Goal: Information Seeking & Learning: Find specific fact

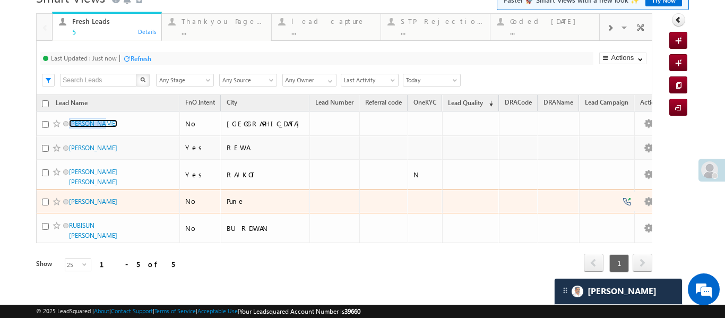
scroll to position [53, 0]
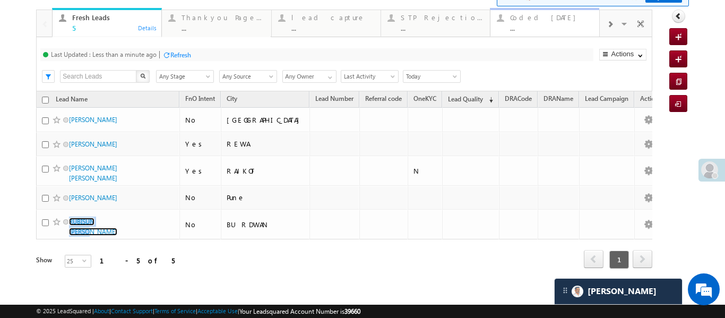
click at [558, 25] on div "..." at bounding box center [551, 28] width 83 height 8
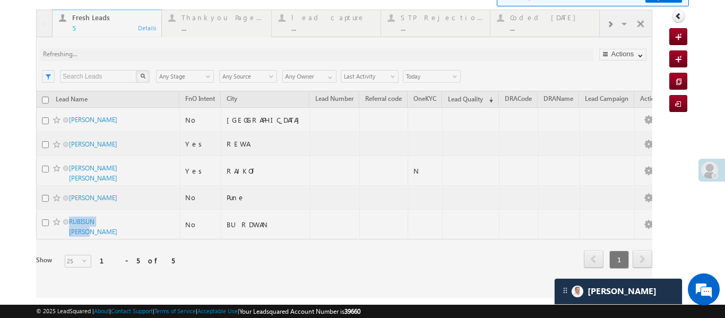
click at [558, 25] on div at bounding box center [344, 154] width 616 height 288
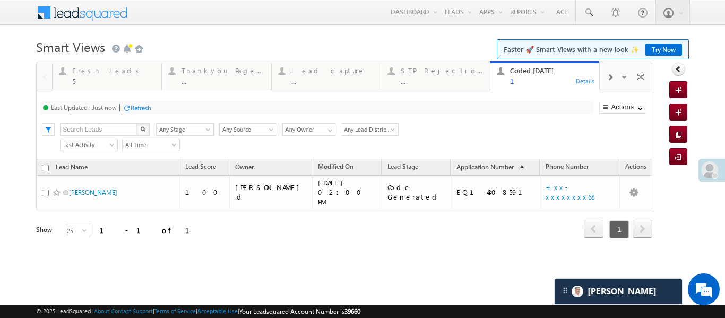
scroll to position [0, 0]
click at [589, 18] on link at bounding box center [588, 12] width 25 height 24
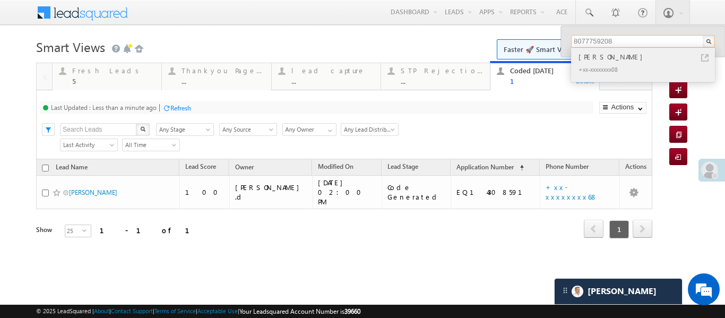
type input "8077759208"
click at [602, 58] on div "Rahul Chauhan" at bounding box center [647, 57] width 142 height 12
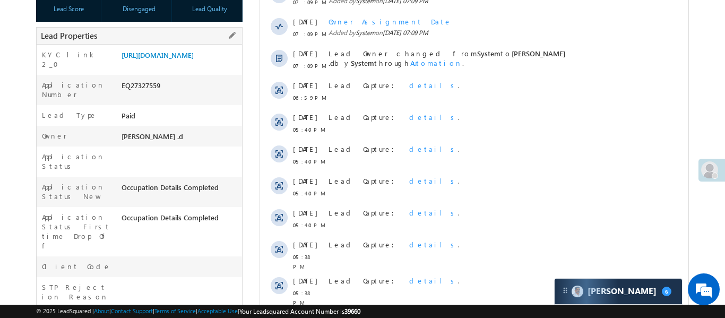
scroll to position [215, 0]
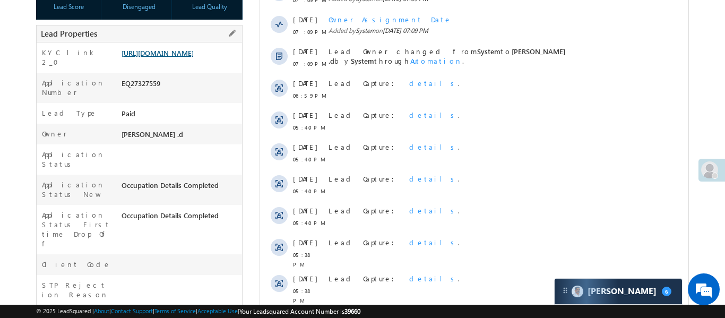
click at [185, 57] on link "https://angelbroking1-pk3em7sa.customui-test.leadsquared.com?leadId=11786498-03…" at bounding box center [158, 52] width 72 height 9
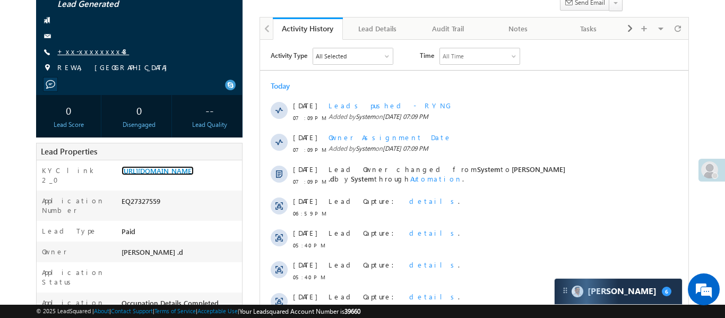
scroll to position [0, 0]
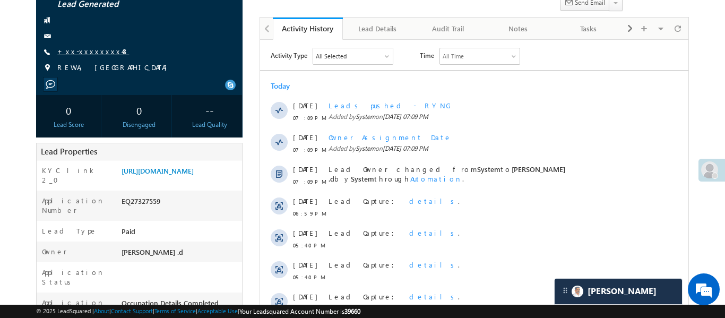
click at [83, 54] on link "+xx-xxxxxxxx48" at bounding box center [93, 51] width 72 height 9
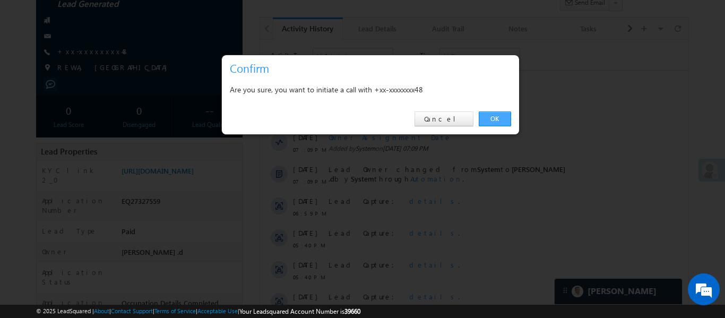
click at [499, 118] on link "OK" at bounding box center [495, 118] width 32 height 15
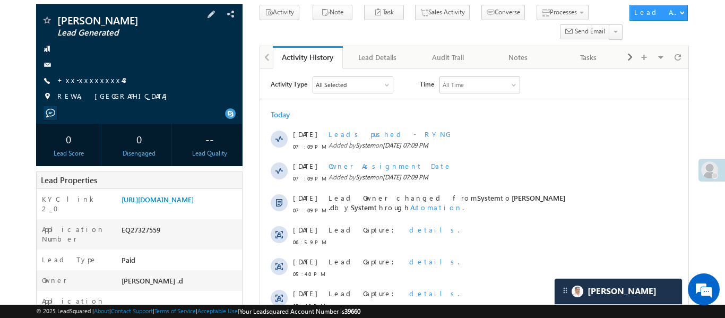
scroll to position [126, 0]
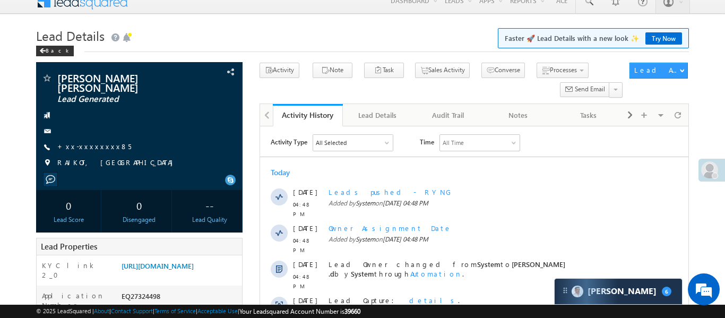
scroll to position [16, 0]
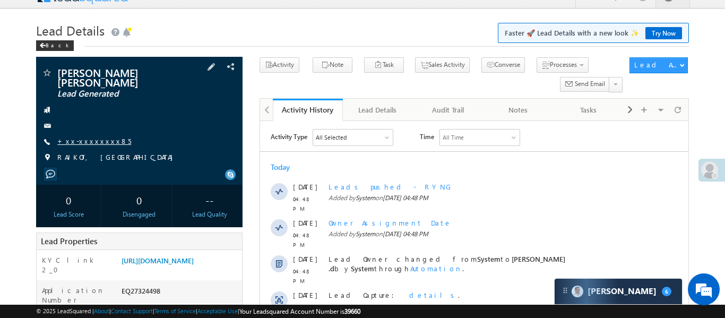
click at [86, 137] on link "+xx-xxxxxxxx85" at bounding box center [94, 140] width 74 height 9
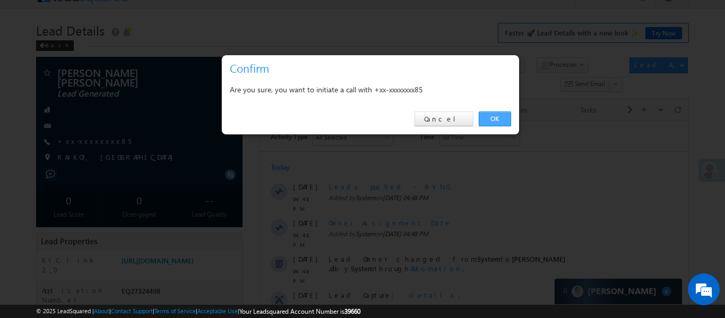
drag, startPoint x: 492, startPoint y: 117, endPoint x: 153, endPoint y: 29, distance: 349.9
click at [492, 117] on link "OK" at bounding box center [495, 118] width 32 height 15
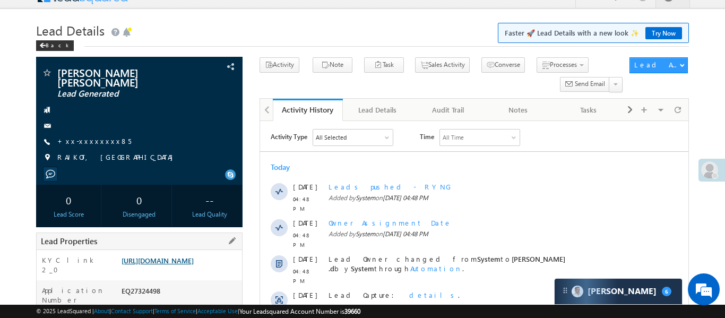
click at [169, 265] on link "https://angelbroking1-pk3em7sa.customui-test.leadsquared.com?leadId=8a3d728f-5c…" at bounding box center [158, 260] width 72 height 9
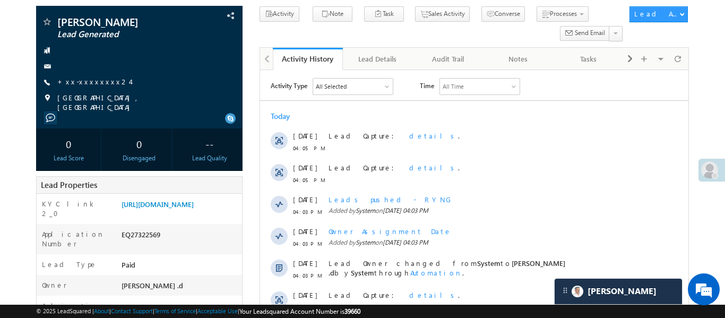
scroll to position [118, 0]
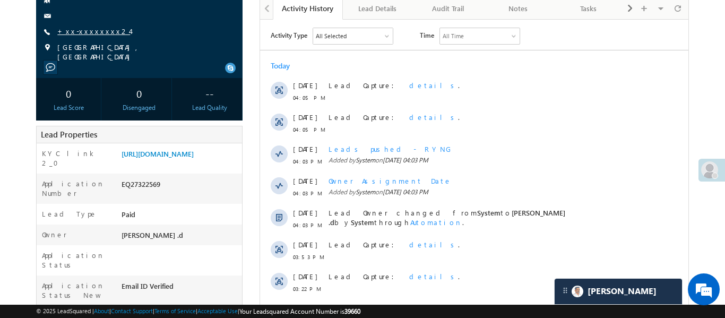
click at [96, 30] on link "+xx-xxxxxxxx24" at bounding box center [93, 31] width 73 height 9
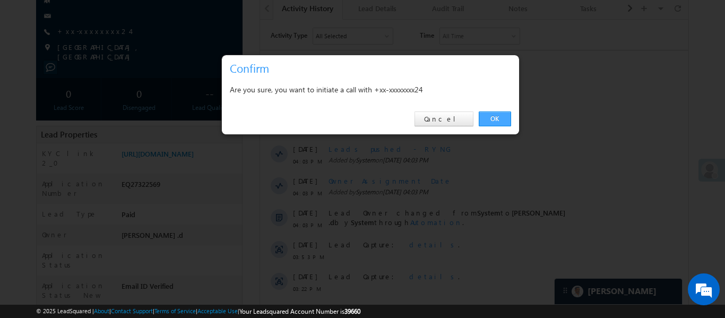
click at [492, 112] on link "OK" at bounding box center [495, 118] width 32 height 15
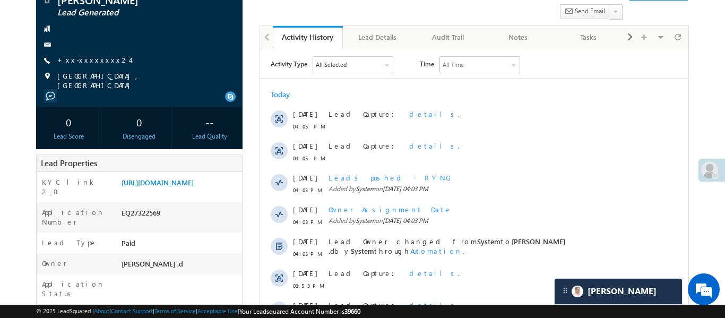
scroll to position [146, 0]
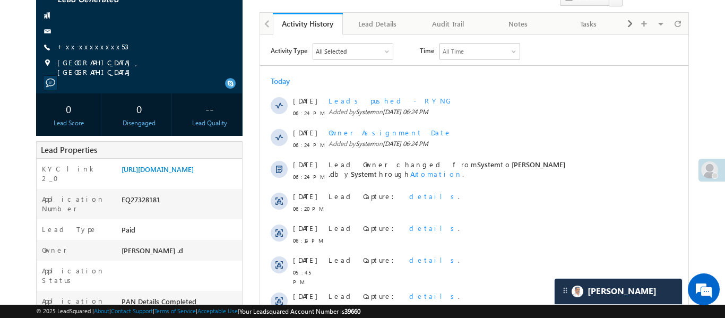
scroll to position [91, 0]
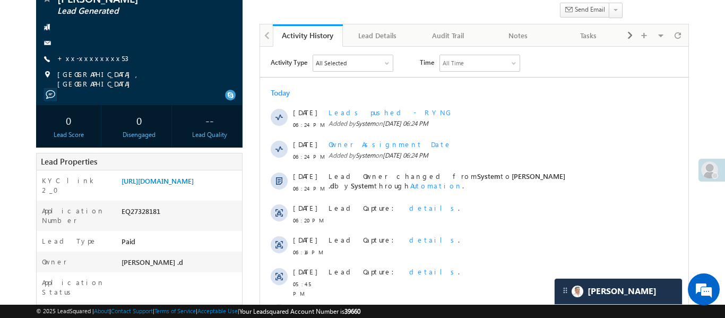
click at [95, 64] on span "+xx-xxxxxxxx53" at bounding box center [92, 59] width 71 height 11
click at [92, 60] on link "+xx-xxxxxxxx53" at bounding box center [92, 58] width 71 height 9
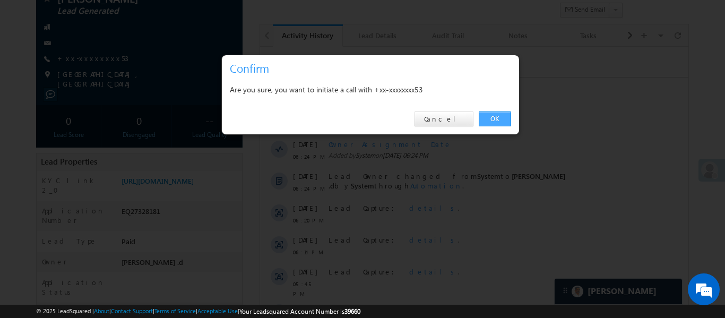
click at [496, 117] on link "OK" at bounding box center [495, 118] width 32 height 15
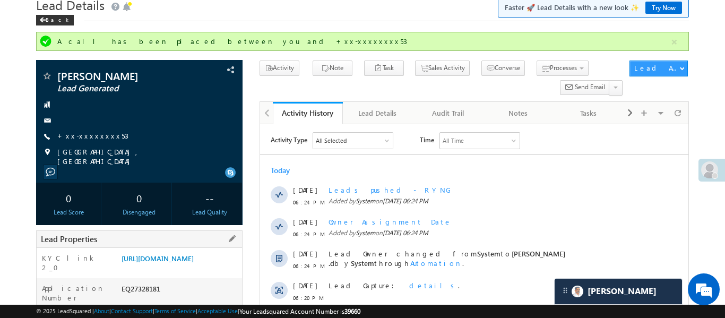
scroll to position [118, 0]
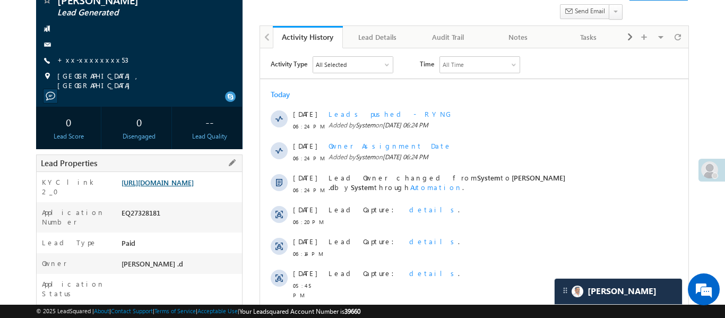
click at [194, 178] on link "https://angelbroking1-pk3em7sa.customui-test.leadsquared.com?leadId=e901cd28-f7…" at bounding box center [158, 182] width 72 height 9
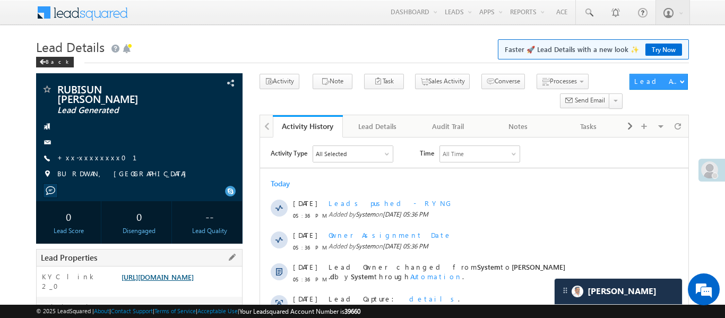
click at [194, 281] on link "[URL][DOMAIN_NAME]" at bounding box center [158, 276] width 72 height 9
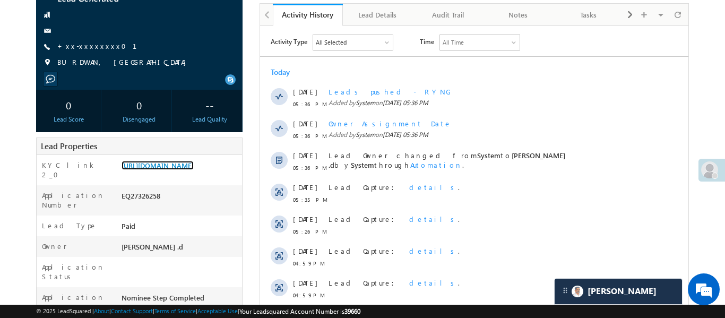
scroll to position [48, 0]
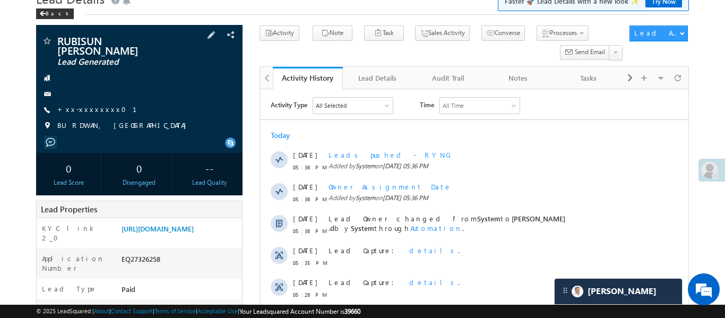
click at [90, 106] on span "+xx-xxxxxxxx01" at bounding box center [103, 110] width 92 height 11
click at [91, 105] on link "+xx-xxxxxxxx01" at bounding box center [103, 109] width 92 height 9
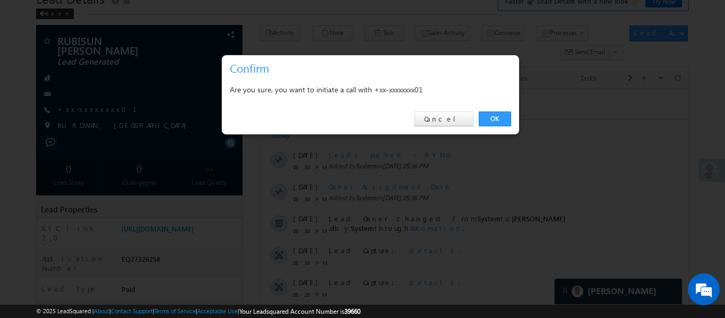
drag, startPoint x: 495, startPoint y: 117, endPoint x: 503, endPoint y: 10, distance: 107.5
click at [494, 118] on link "OK" at bounding box center [495, 118] width 32 height 15
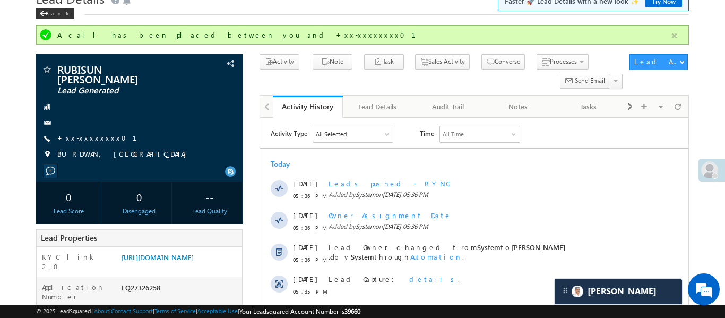
click at [675, 30] on button "button" at bounding box center [674, 35] width 13 height 13
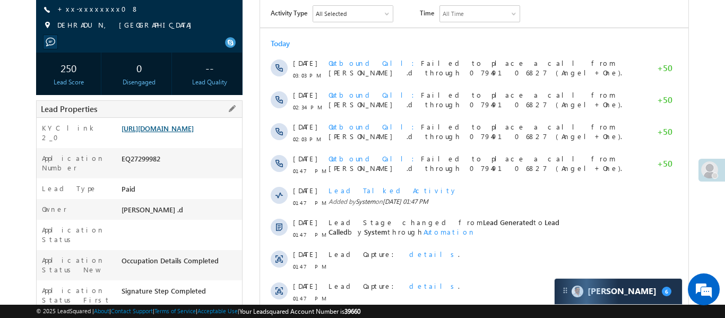
scroll to position [155, 0]
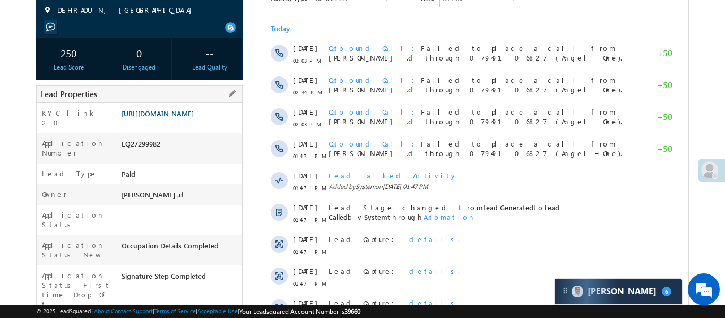
click at [174, 118] on link "[URL][DOMAIN_NAME]" at bounding box center [158, 113] width 72 height 9
click at [194, 118] on link "[URL][DOMAIN_NAME]" at bounding box center [158, 113] width 72 height 9
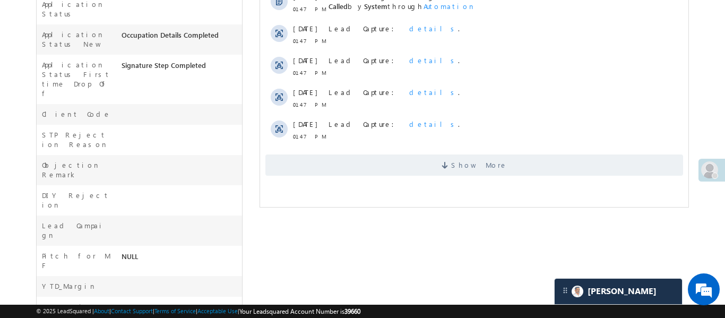
scroll to position [417, 0]
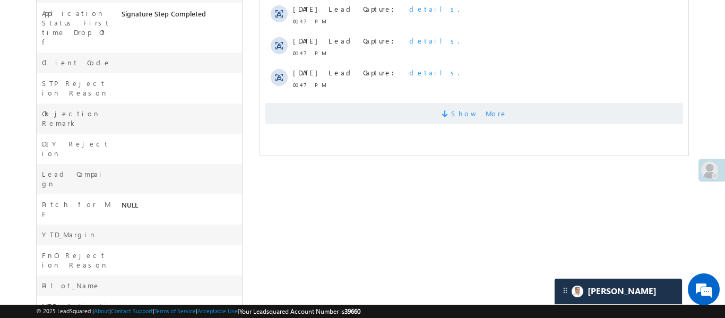
click at [438, 107] on span "Show More" at bounding box center [474, 113] width 418 height 21
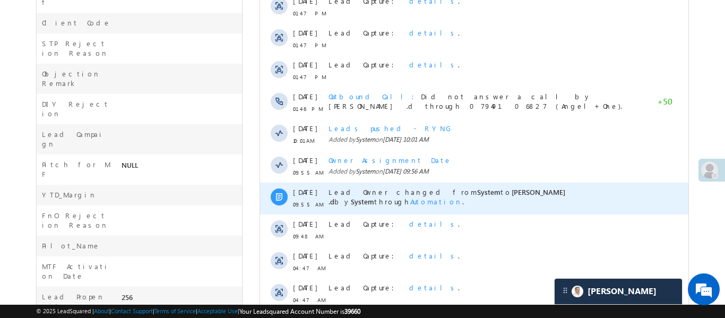
scroll to position [469, 0]
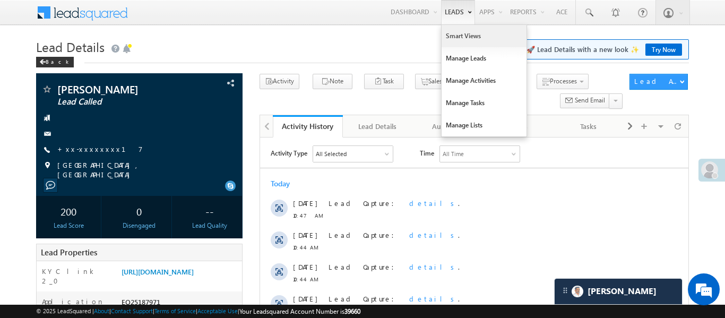
click at [459, 45] on link "Smart Views" at bounding box center [483, 36] width 85 height 22
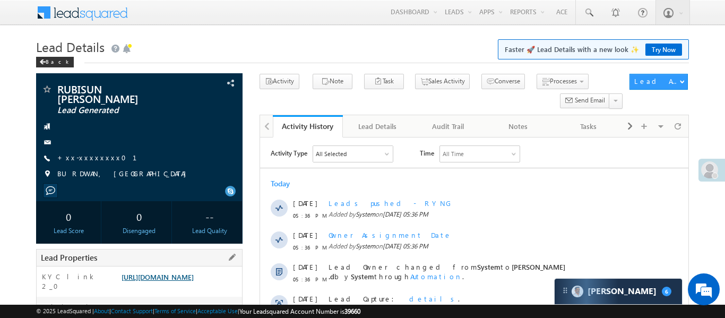
click at [185, 275] on link "https://angelbroking1-pk3em7sa.customui-test.leadsquared.com?leadId=91bee941-79…" at bounding box center [158, 276] width 72 height 9
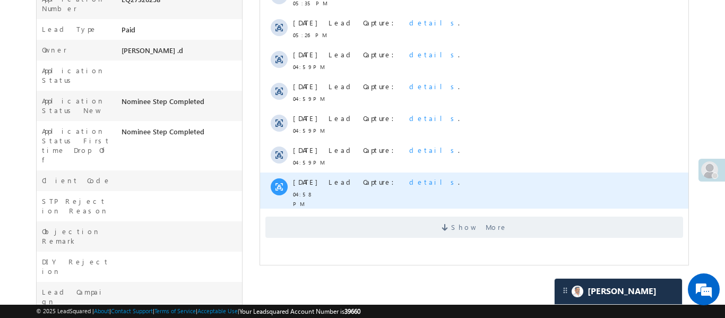
scroll to position [309, 0]
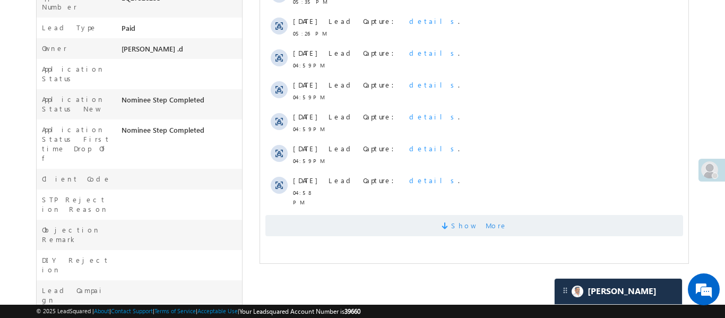
click at [382, 224] on span "Show More" at bounding box center [474, 225] width 418 height 21
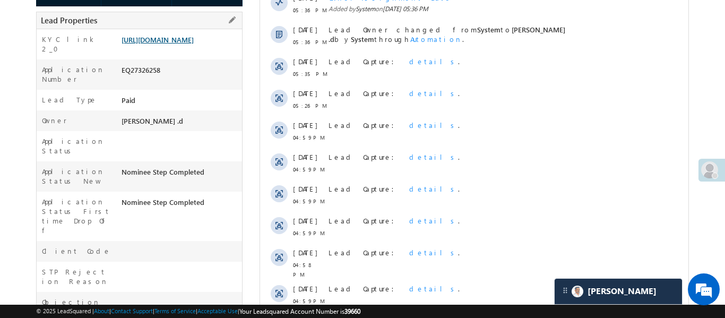
scroll to position [200, 0]
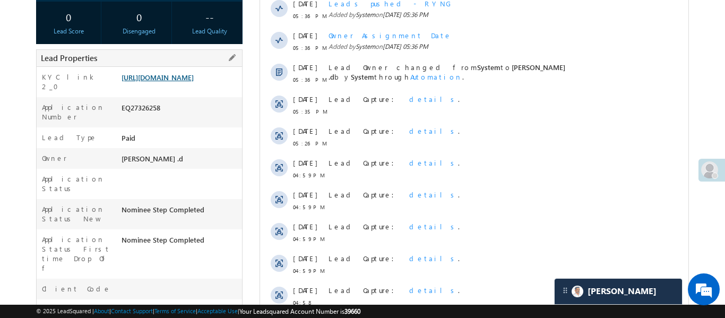
click at [189, 73] on link "https://angelbroking1-pk3em7sa.customui-test.leadsquared.com?leadId=91bee941-79…" at bounding box center [158, 77] width 72 height 9
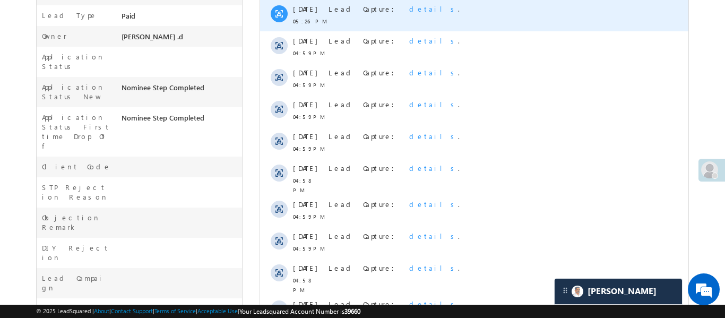
scroll to position [326, 0]
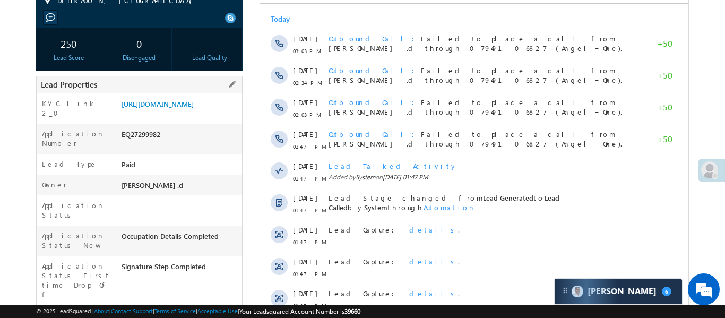
scroll to position [103, 0]
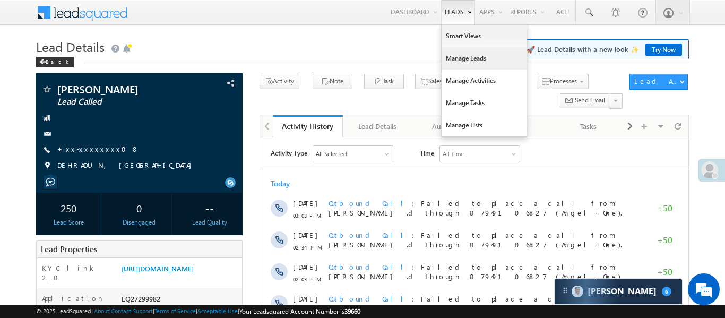
click at [473, 47] on link "Manage Leads" at bounding box center [483, 58] width 85 height 22
click at [470, 39] on link "Smart Views" at bounding box center [483, 36] width 85 height 22
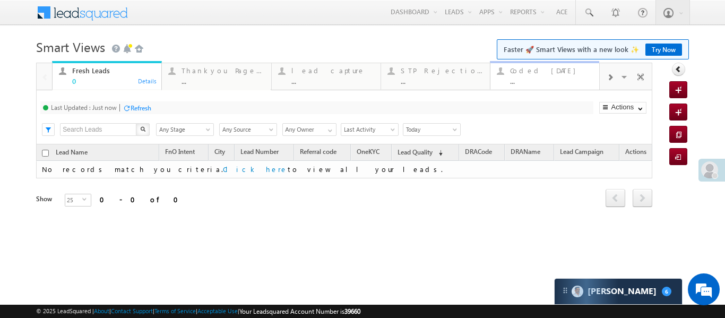
click at [534, 76] on div "Coded [DATE] ..." at bounding box center [551, 74] width 83 height 21
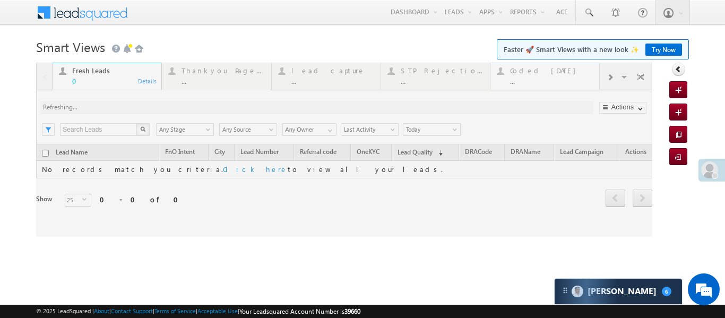
click at [534, 76] on div at bounding box center [344, 150] width 616 height 174
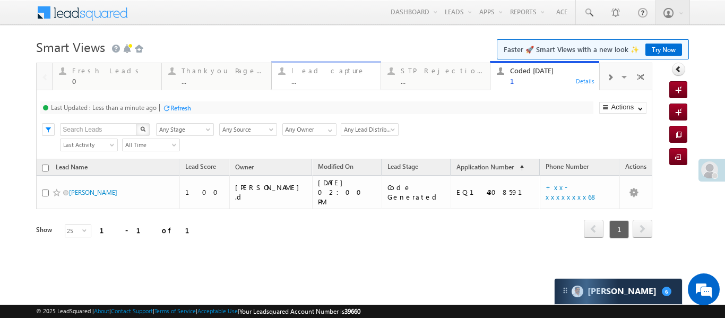
click at [334, 73] on div "lead capture" at bounding box center [332, 70] width 83 height 8
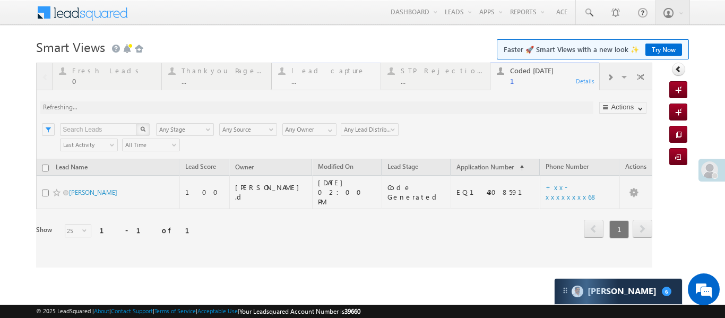
click at [334, 73] on div at bounding box center [344, 165] width 616 height 205
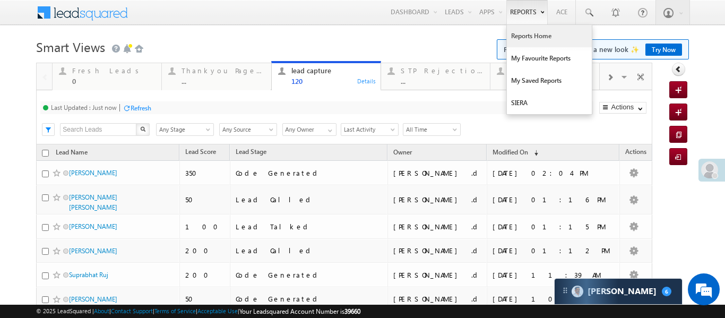
click at [538, 41] on link "Reports Home" at bounding box center [549, 36] width 85 height 22
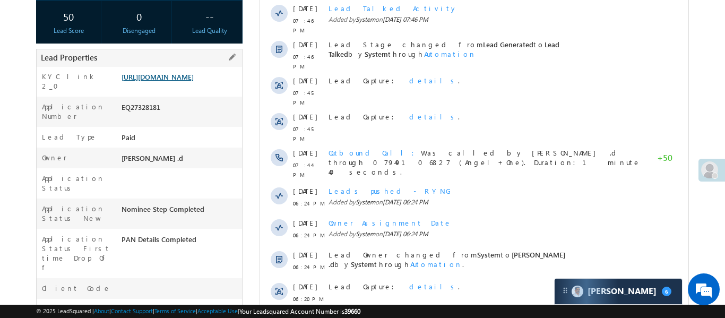
click at [194, 81] on link "https://angelbroking1-pk3em7sa.customui-test.leadsquared.com?leadId=e901cd28-f7…" at bounding box center [158, 76] width 72 height 9
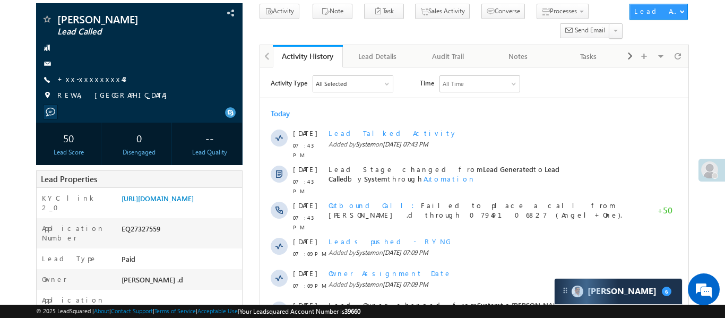
scroll to position [158, 0]
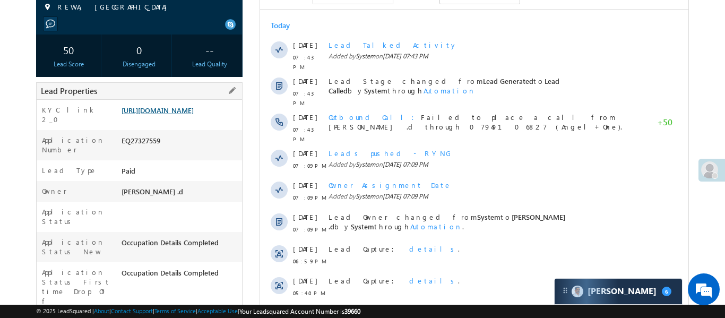
click at [185, 115] on link "[URL][DOMAIN_NAME]" at bounding box center [158, 110] width 72 height 9
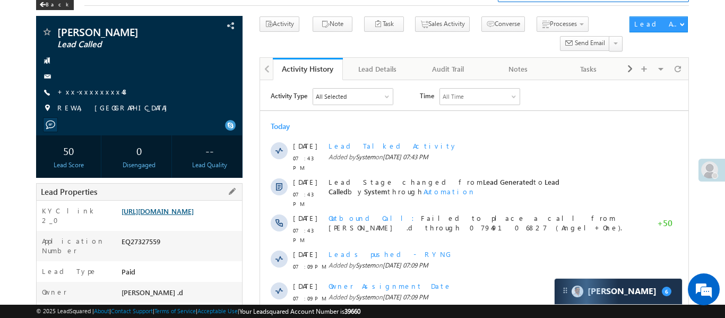
scroll to position [0, 0]
